Goal: Task Accomplishment & Management: Manage account settings

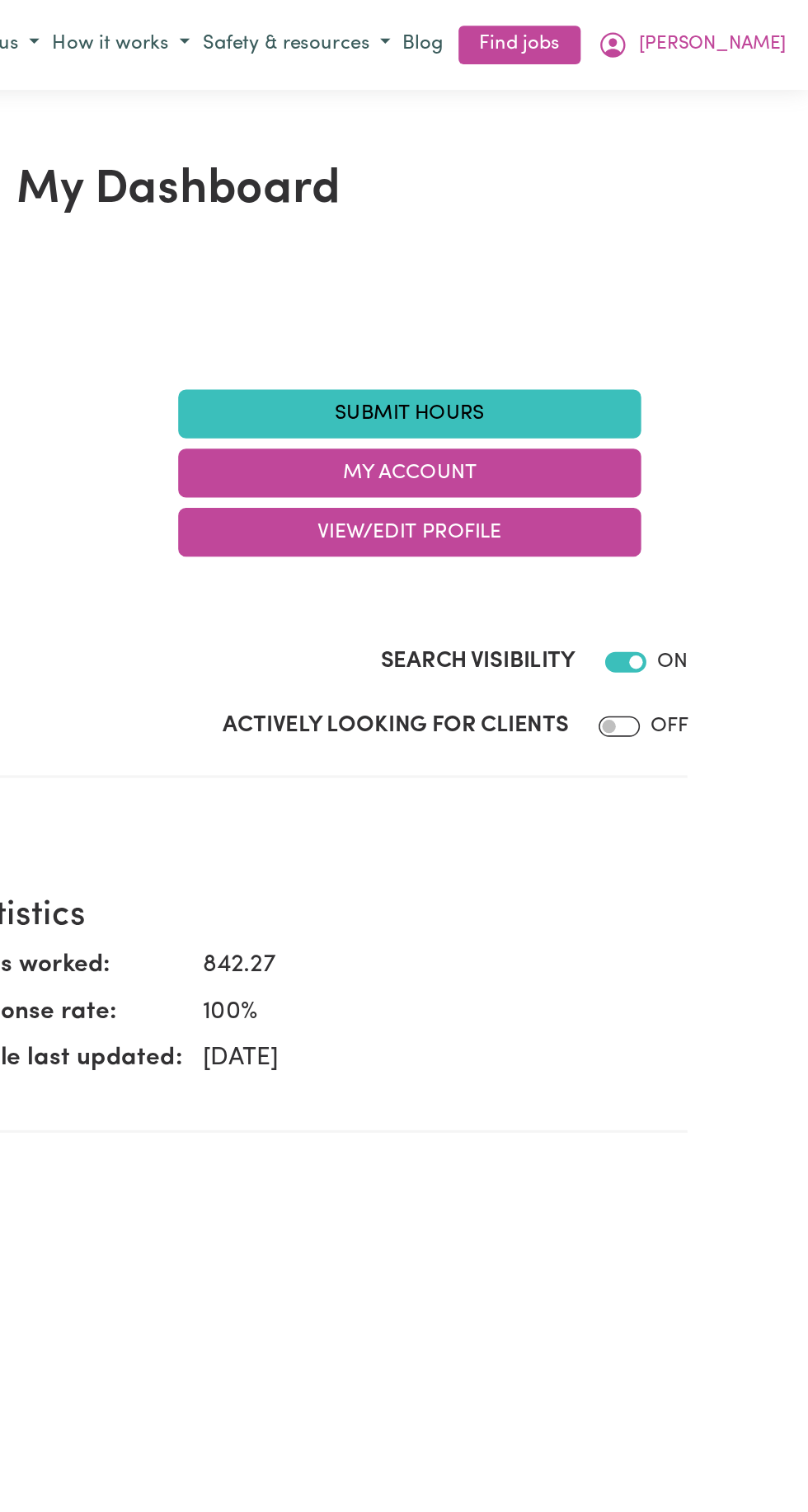
click at [784, 32] on span "[PERSON_NAME]" at bounding box center [747, 29] width 95 height 18
click at [774, 32] on span "[PERSON_NAME]" at bounding box center [747, 29] width 95 height 18
click at [775, 33] on span "[PERSON_NAME]" at bounding box center [747, 29] width 95 height 18
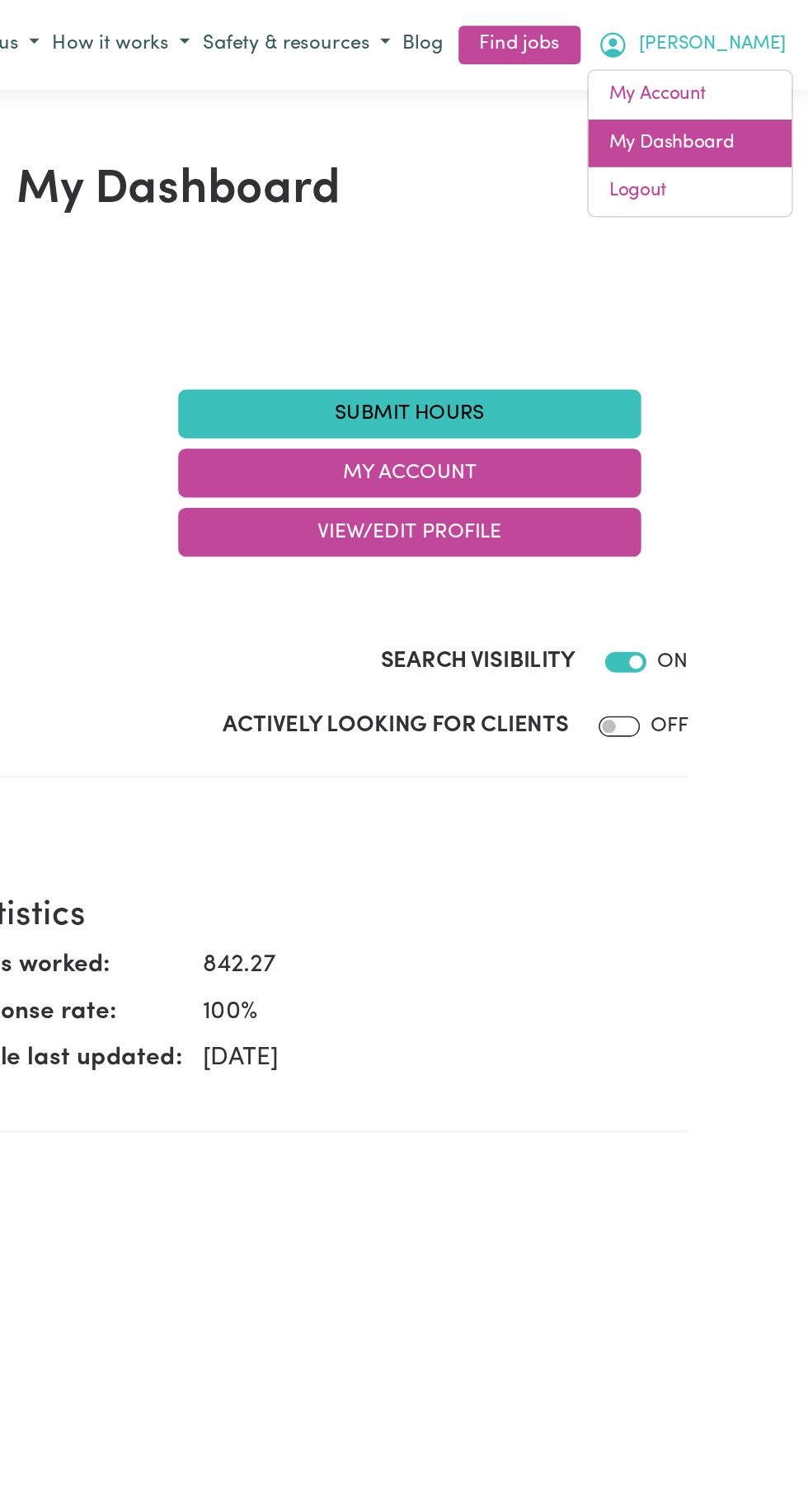
click at [755, 89] on link "My Dashboard" at bounding box center [733, 92] width 131 height 32
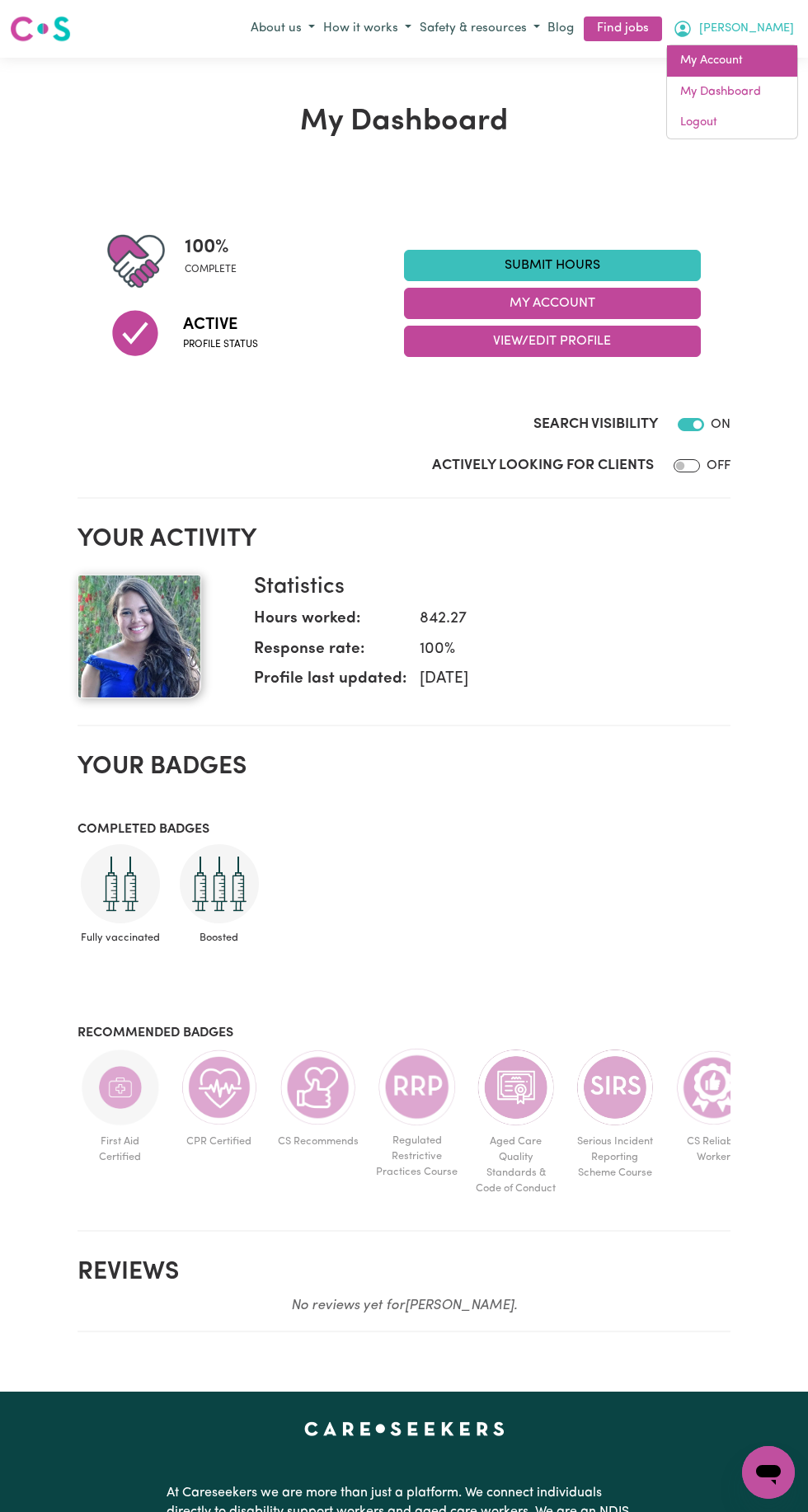
click at [766, 60] on link "My Account" at bounding box center [733, 61] width 131 height 32
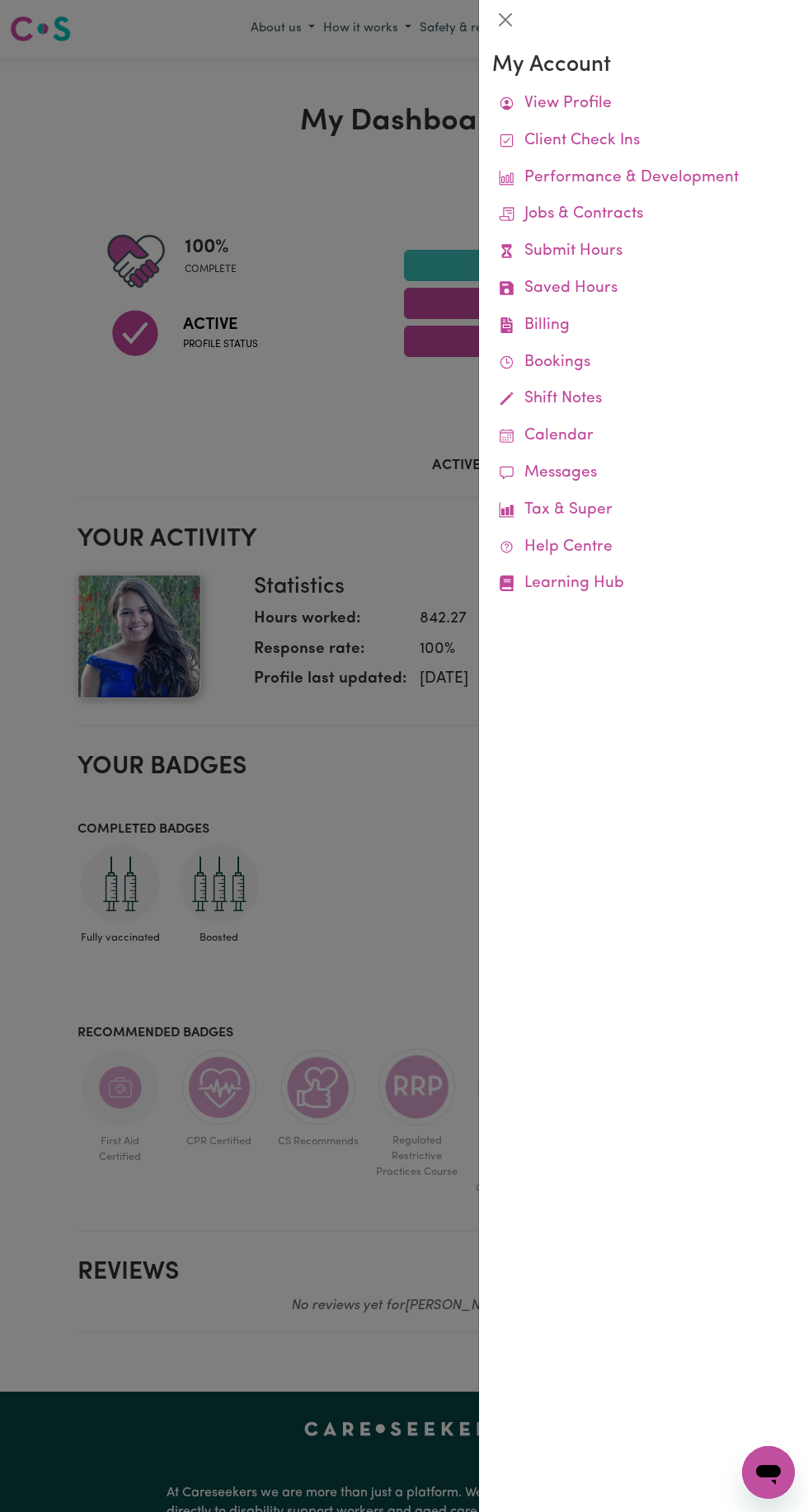
click at [578, 327] on link "Billing Job Reports Remittances Platform Fee Invoices" at bounding box center [644, 326] width 303 height 37
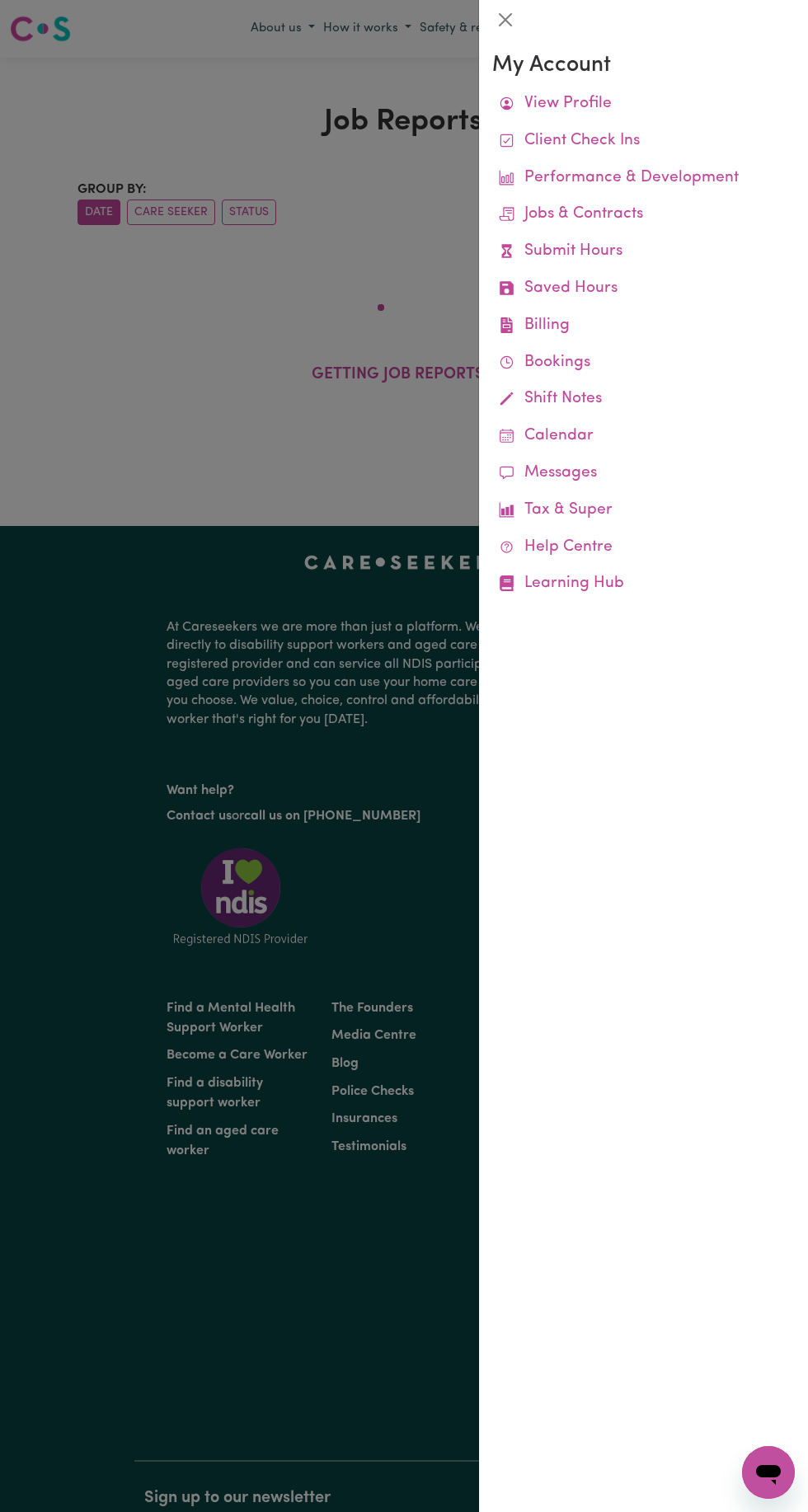
click at [362, 552] on div at bounding box center [404, 756] width 808 height 1512
